Goal: Task Accomplishment & Management: Use online tool/utility

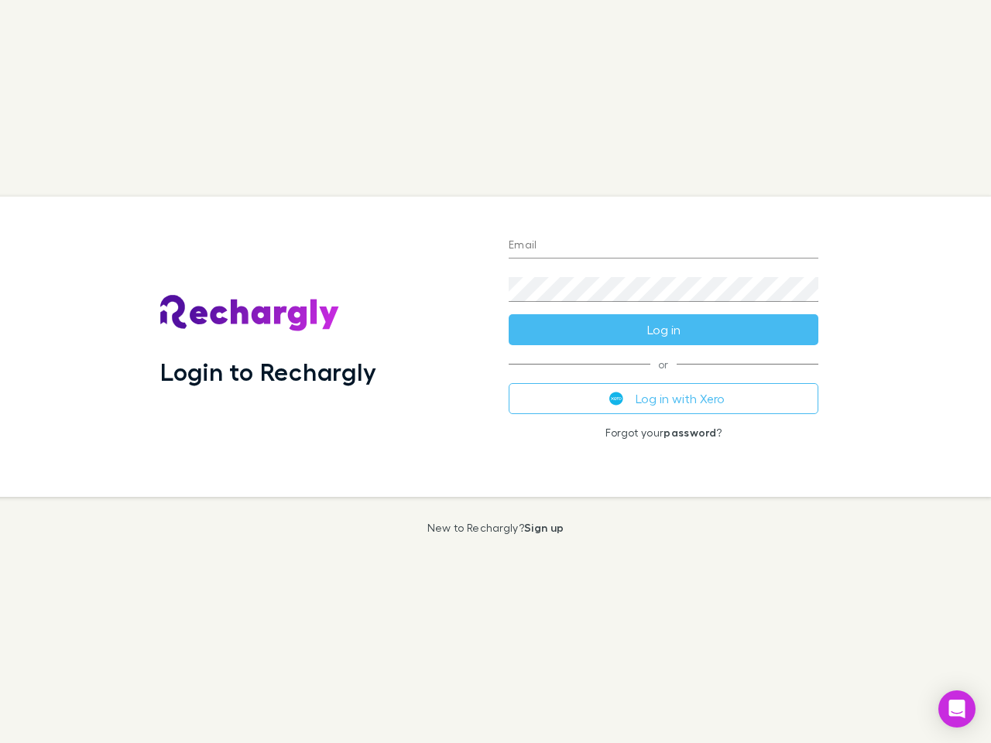
click at [496, 372] on div "Login to Rechargly" at bounding box center [322, 347] width 348 height 300
click at [664, 246] on input "Email" at bounding box center [664, 246] width 310 height 25
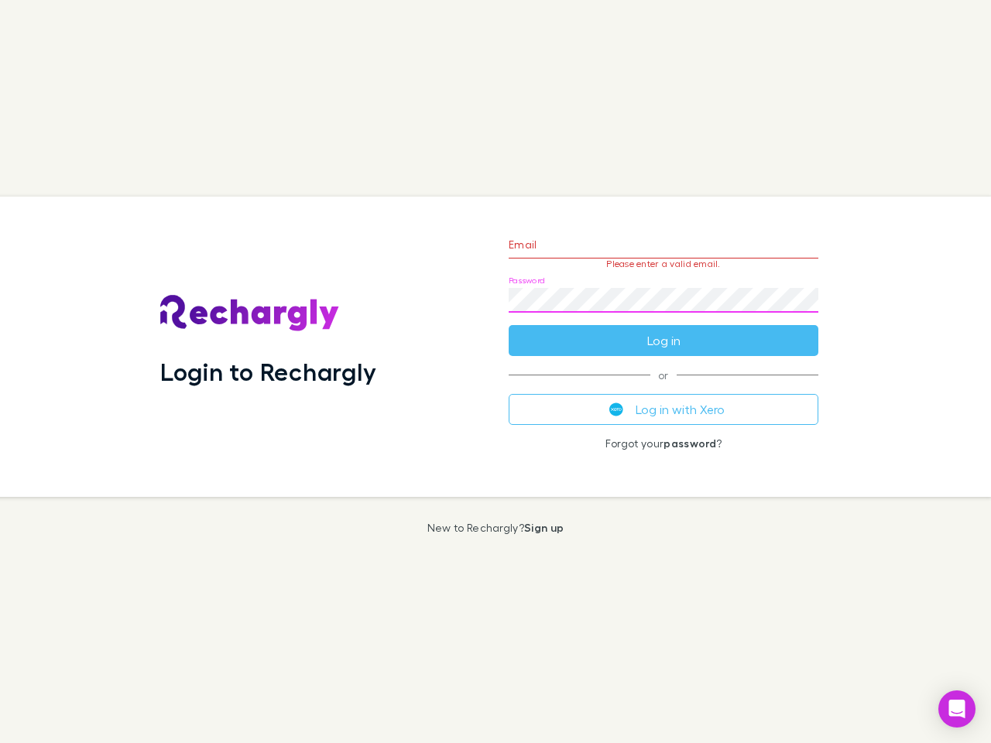
click at [664, 330] on form "Email Please enter a valid email. Password Log in" at bounding box center [664, 288] width 310 height 135
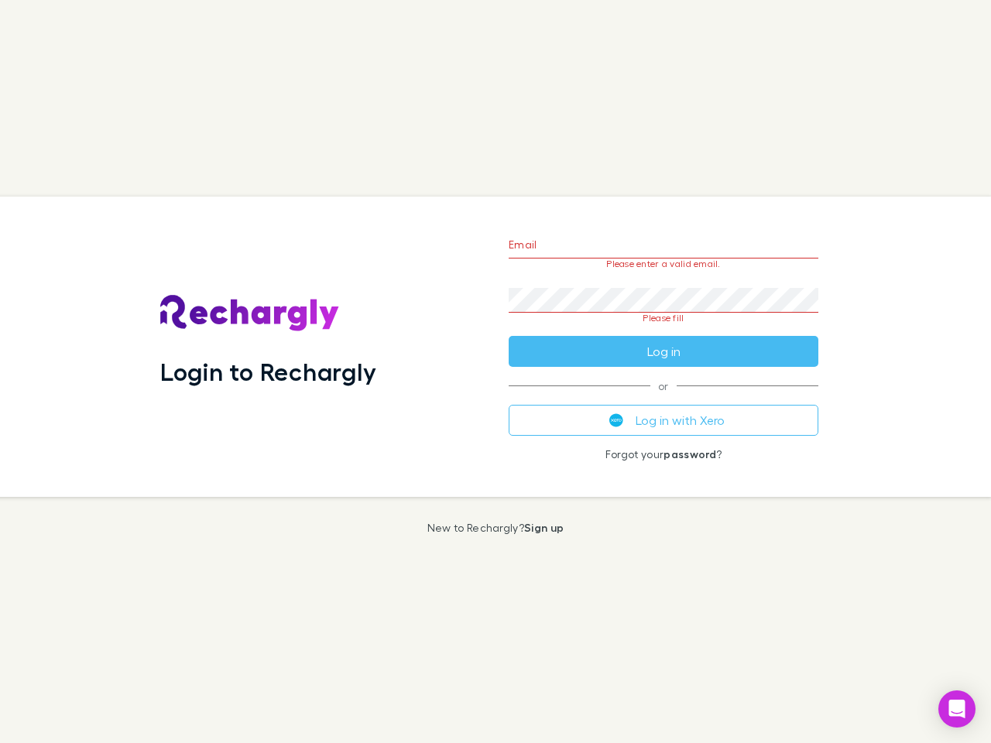
click at [664, 399] on div "Email Please enter a valid email. Password Please fill Log in or Log in with Xe…" at bounding box center [663, 347] width 335 height 300
click at [957, 709] on icon "Open Intercom Messenger" at bounding box center [957, 709] width 16 height 19
